Goal: Obtain resource: Obtain resource

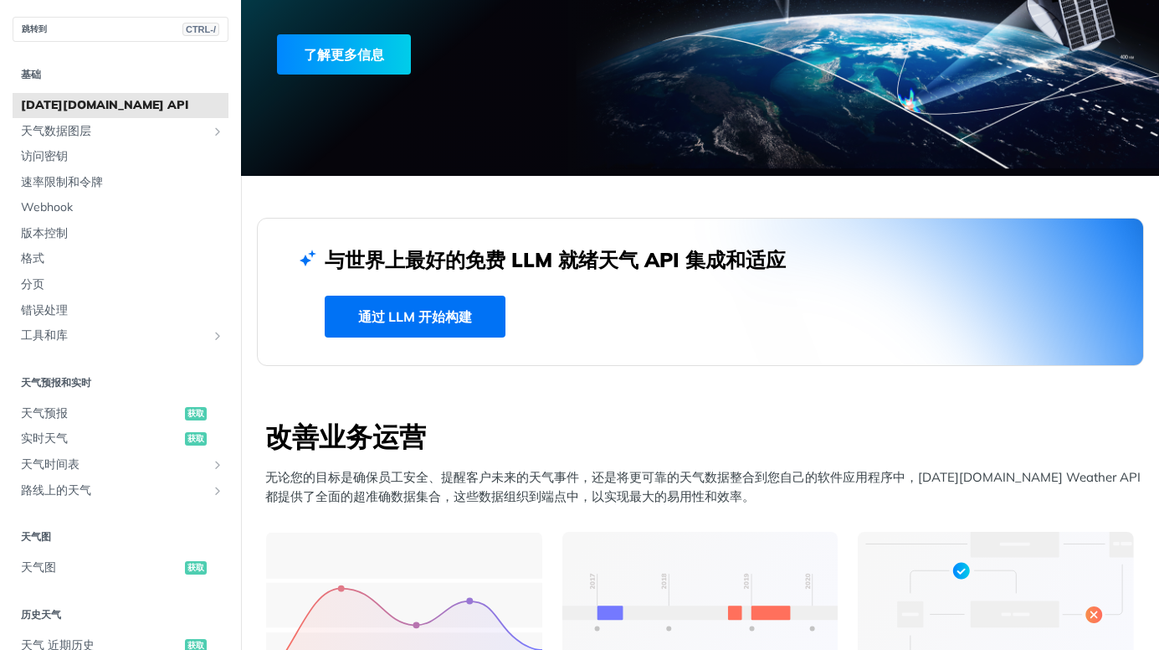
scroll to position [167, 0]
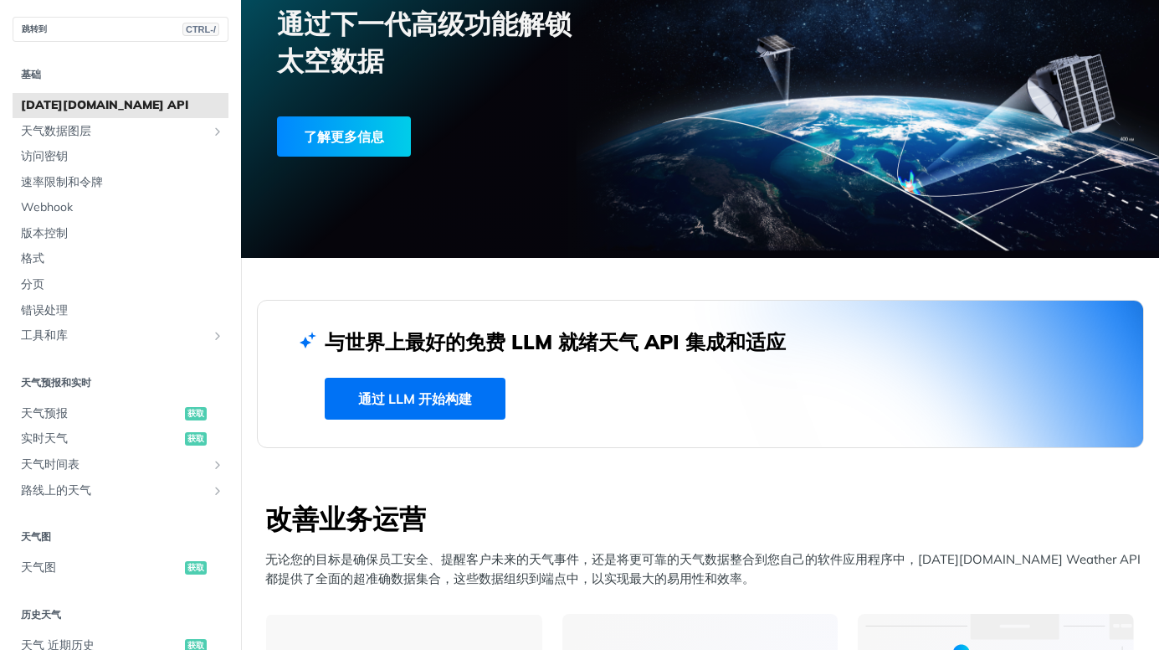
click at [437, 410] on link "通过 LLM 开始构建" at bounding box center [415, 399] width 181 height 42
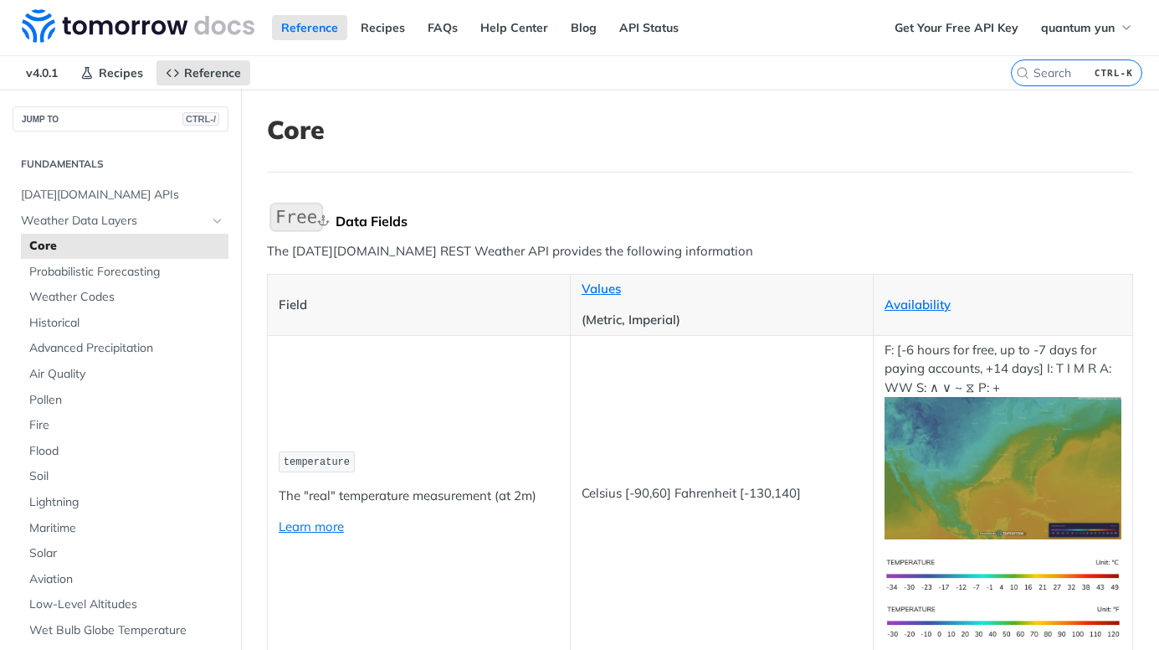
drag, startPoint x: 0, startPoint y: 0, endPoint x: 464, endPoint y: 221, distance: 513.7
click at [463, 223] on div "Data Fields" at bounding box center [735, 221] width 798 height 17
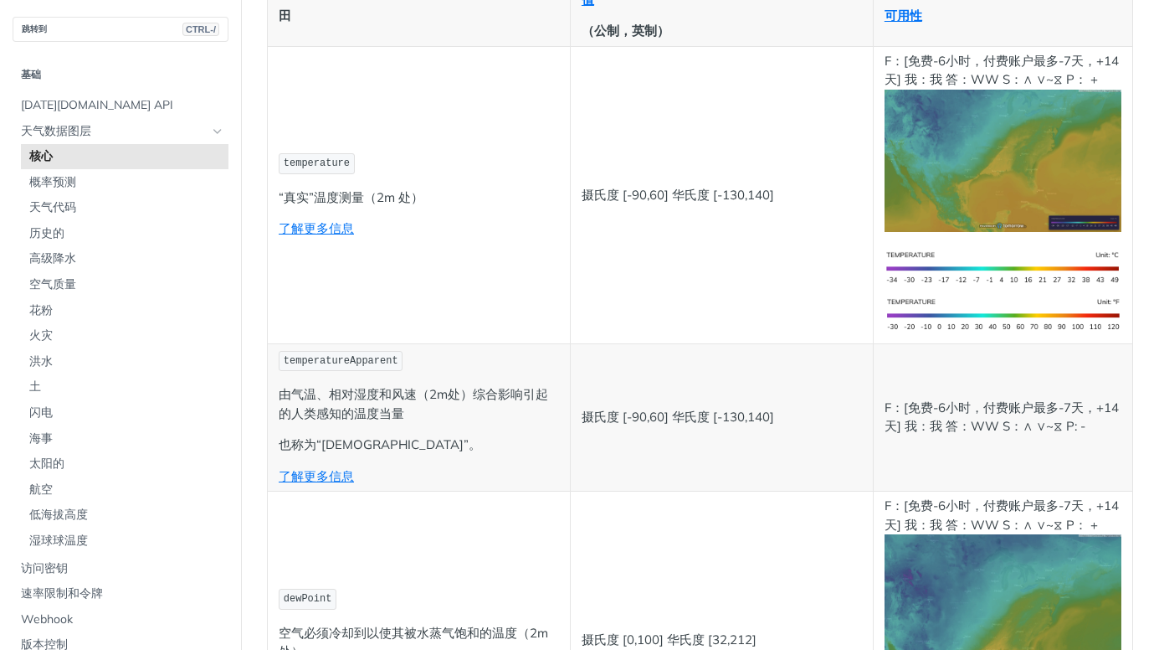
scroll to position [167, 0]
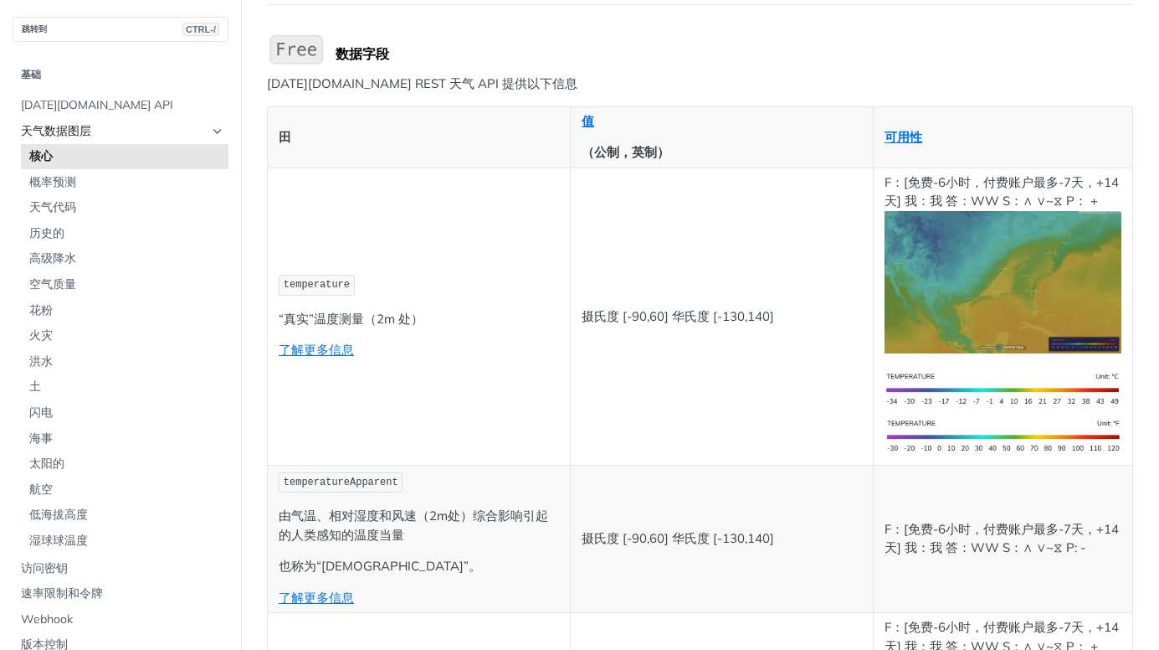
click at [53, 131] on span "天气数据图层" at bounding box center [114, 131] width 186 height 17
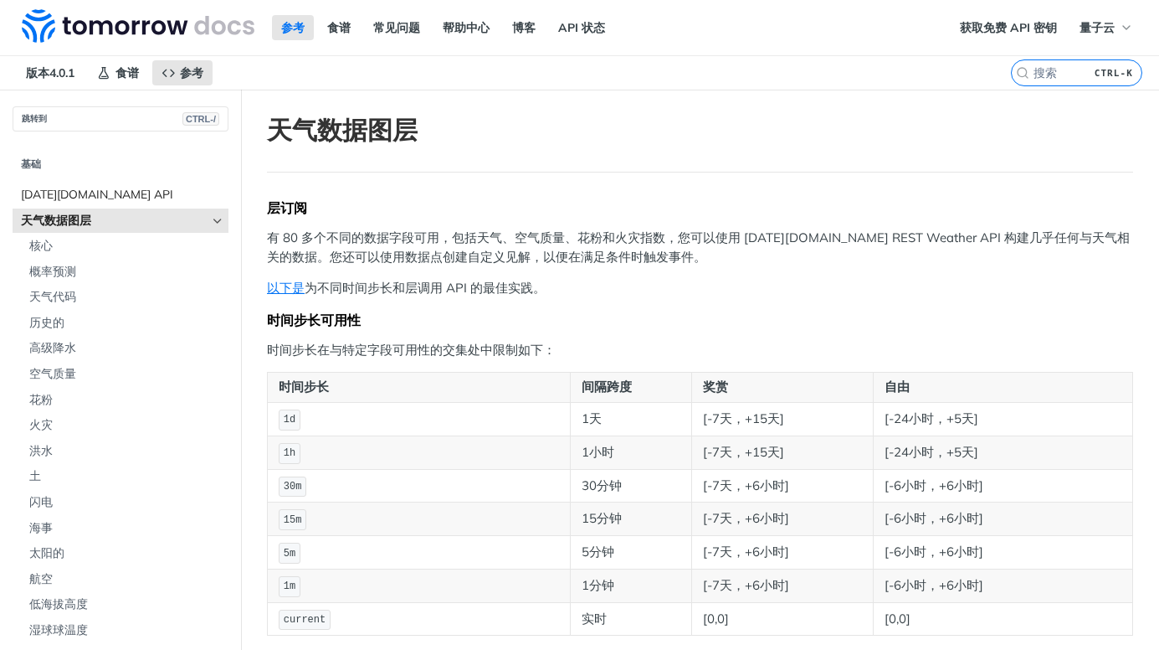
click at [110, 197] on span "[DATE][DOMAIN_NAME] API" at bounding box center [122, 195] width 203 height 17
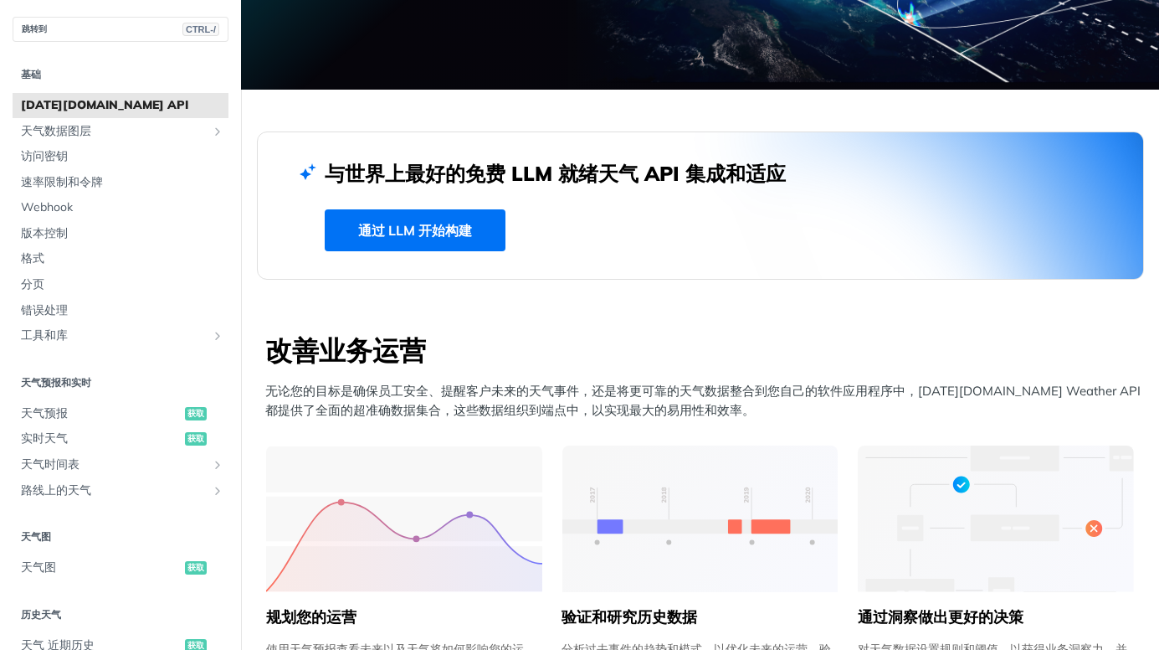
scroll to position [502, 0]
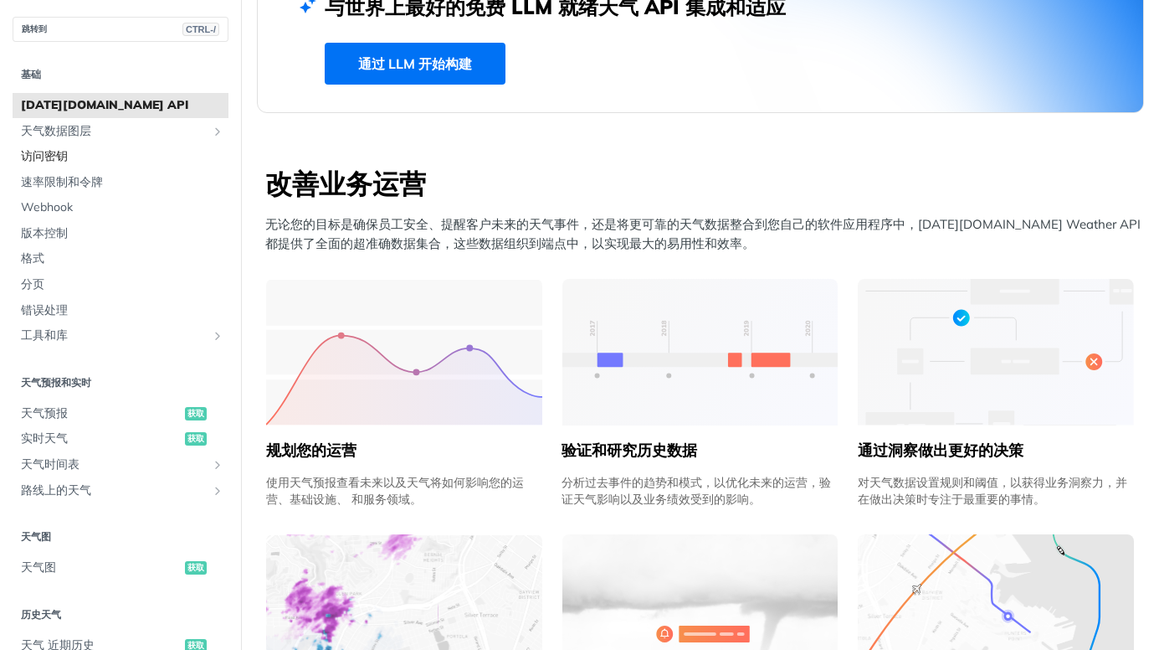
click at [95, 158] on span "访问密钥" at bounding box center [122, 156] width 203 height 17
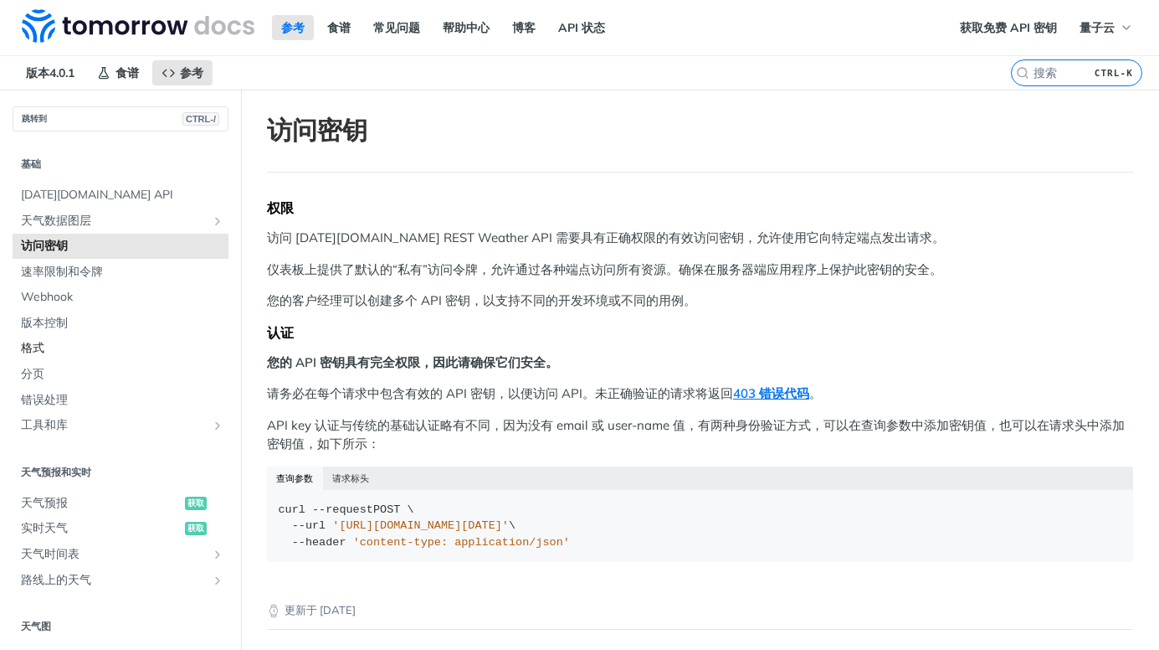
click at [42, 349] on span "格式" at bounding box center [122, 348] width 203 height 17
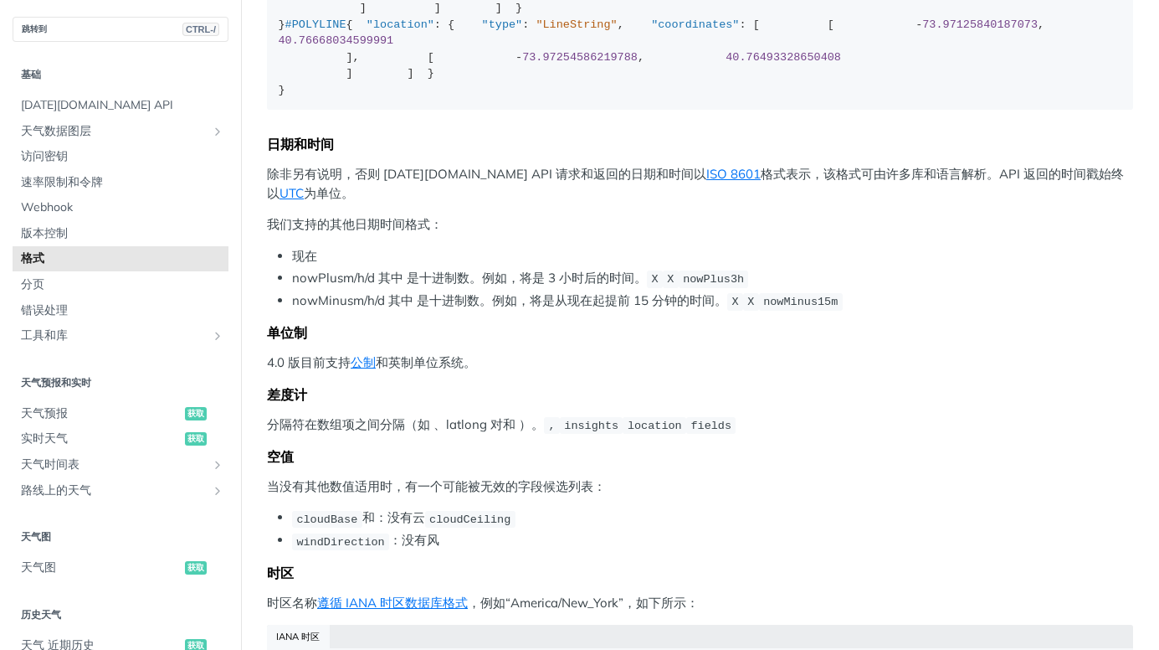
scroll to position [4, 0]
click at [81, 329] on span "工具和库" at bounding box center [114, 335] width 186 height 17
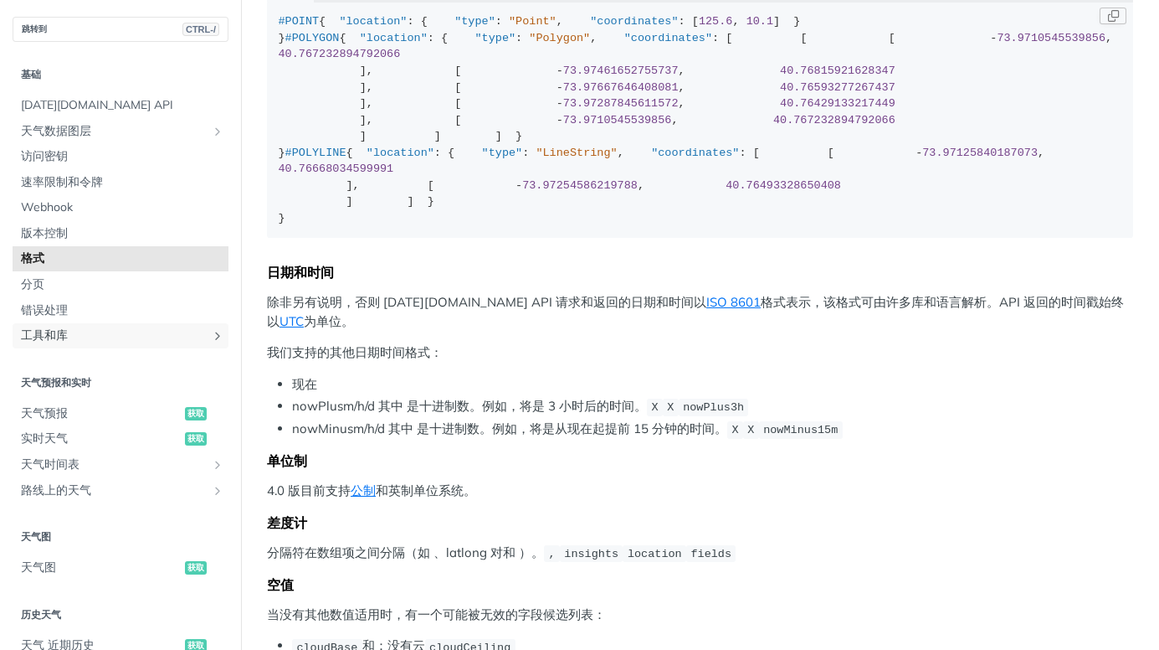
scroll to position [502, 0]
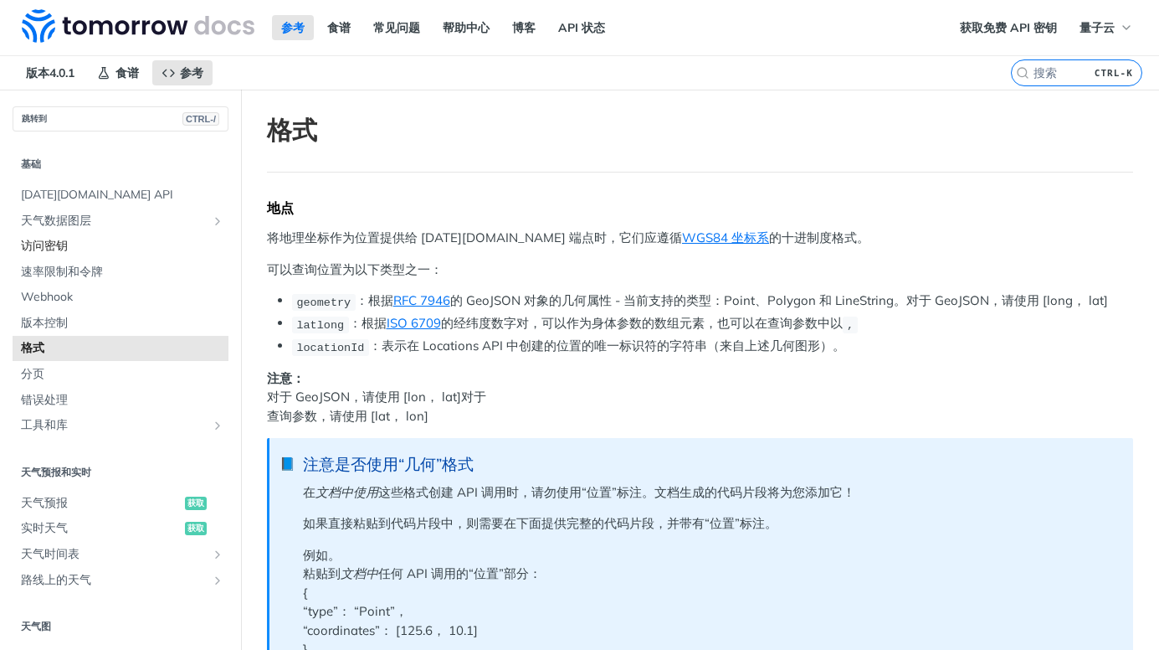
click at [63, 241] on span "访问密钥" at bounding box center [122, 246] width 203 height 17
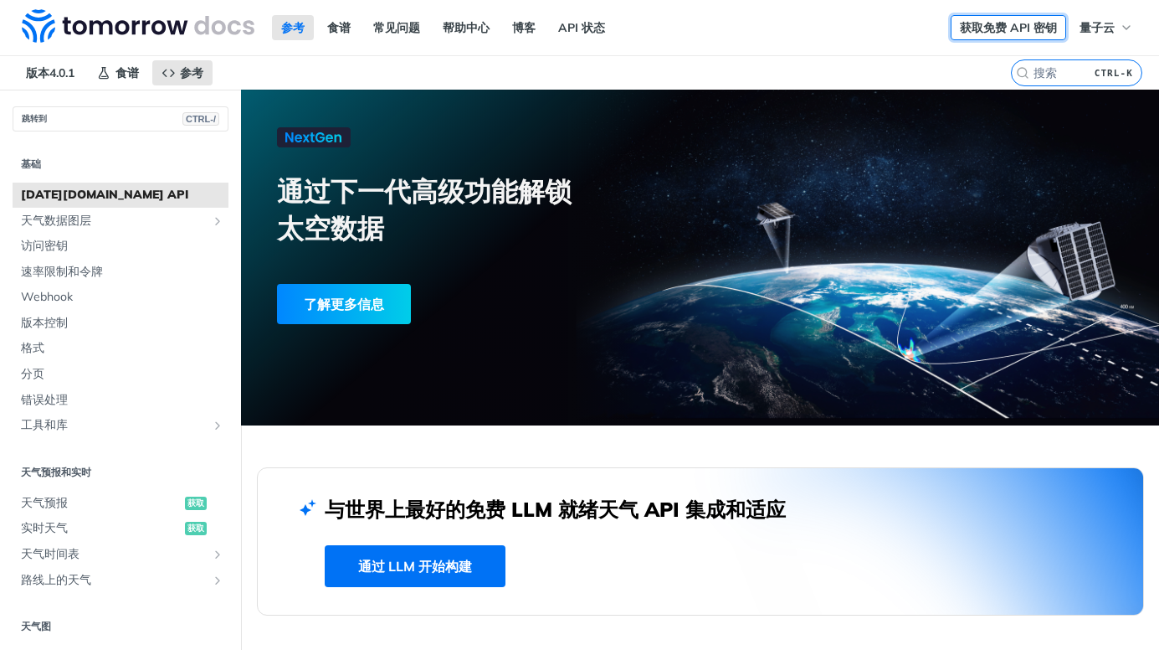
click at [968, 32] on link "获取免费 API 密钥" at bounding box center [1009, 27] width 116 height 25
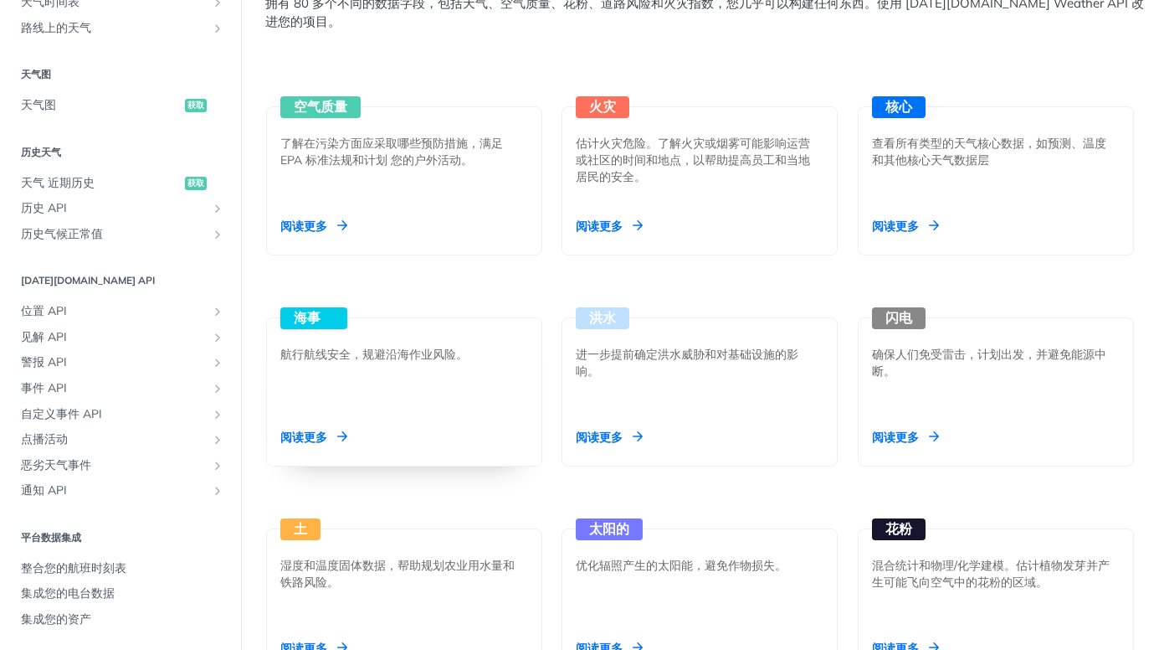
scroll to position [1172, 0]
